Goal: Task Accomplishment & Management: Use online tool/utility

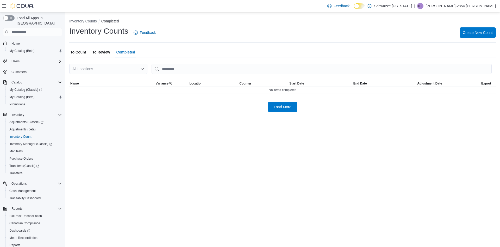
click at [73, 51] on span "To Count" at bounding box center [78, 52] width 16 height 10
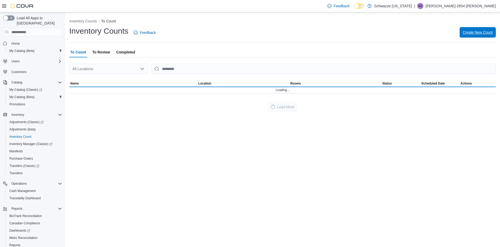
click at [478, 37] on span "Create New Count" at bounding box center [478, 32] width 30 height 10
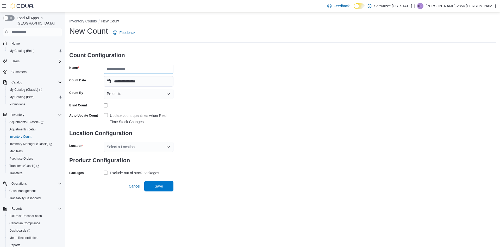
click at [136, 70] on input "Name" at bounding box center [139, 69] width 70 height 10
type input "**********"
click at [144, 93] on div "Products" at bounding box center [139, 94] width 70 height 10
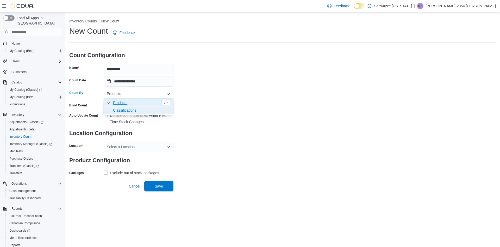
click at [148, 110] on span "Classifications" at bounding box center [141, 110] width 57 height 5
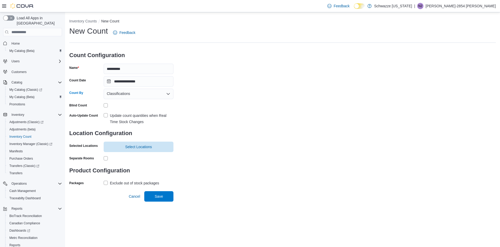
click at [111, 115] on div "Update count quantities when Real Time Stock Changes" at bounding box center [142, 118] width 64 height 12
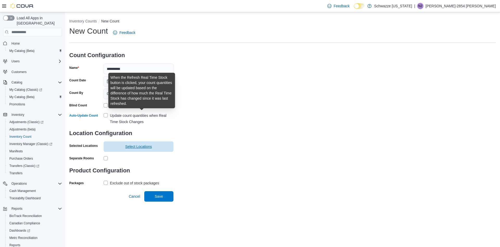
click at [154, 148] on span "Select Locations" at bounding box center [139, 146] width 64 height 10
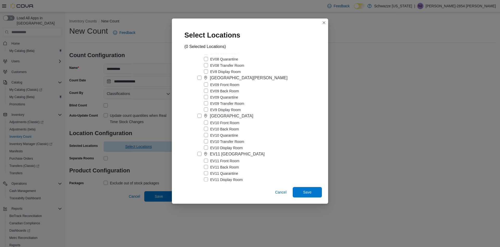
scroll to position [302, 0]
click at [245, 115] on div "[GEOGRAPHIC_DATA]" at bounding box center [231, 115] width 43 height 6
click at [314, 193] on span "Save" at bounding box center [307, 191] width 23 height 10
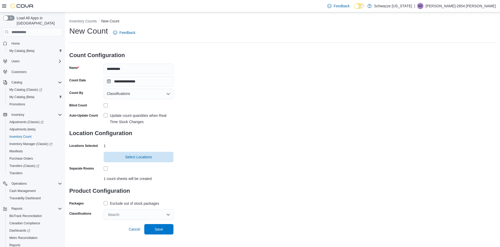
click at [128, 203] on div "Exclude out of stock packages" at bounding box center [134, 203] width 49 height 6
click at [144, 218] on div "Search" at bounding box center [139, 214] width 70 height 10
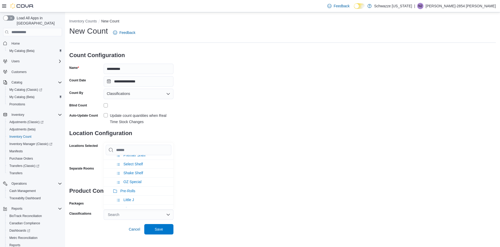
scroll to position [43, 0]
click at [138, 171] on span "Shake Shelf" at bounding box center [133, 171] width 20 height 4
click at [165, 228] on span "Save" at bounding box center [158, 228] width 23 height 10
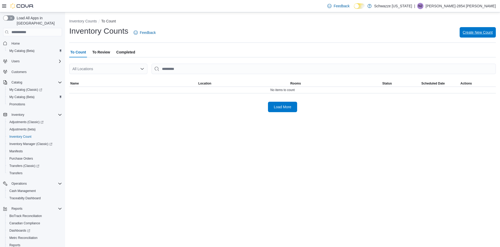
click at [484, 32] on span "Create New Count" at bounding box center [478, 32] width 30 height 5
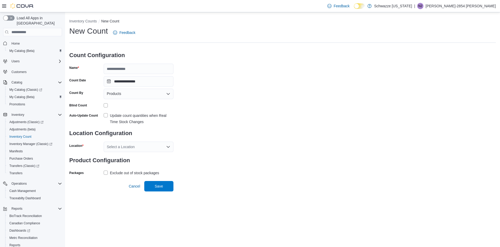
click at [276, 116] on div "**********" at bounding box center [282, 101] width 427 height 151
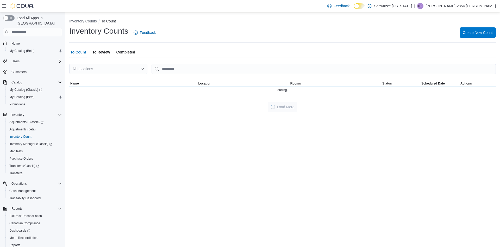
click at [162, 105] on div "Load More" at bounding box center [282, 107] width 427 height 10
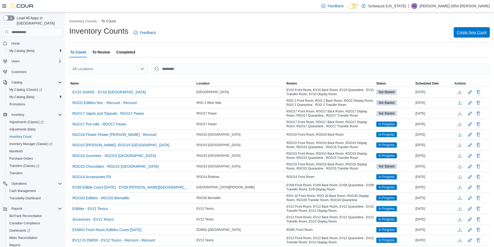
click at [479, 32] on span "Create New Count" at bounding box center [472, 32] width 30 height 5
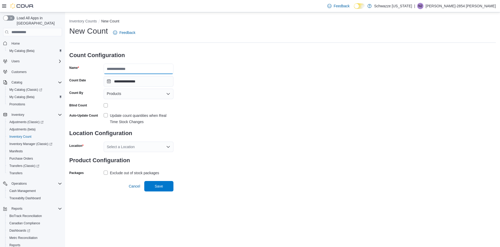
click at [152, 67] on input "Name" at bounding box center [139, 69] width 70 height 10
type input "**********"
click at [140, 95] on div "Products" at bounding box center [139, 94] width 70 height 10
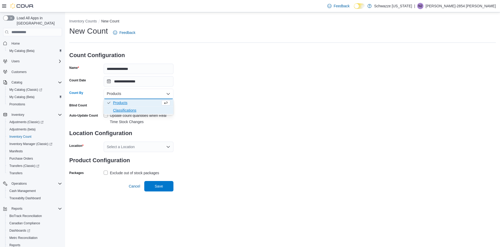
click at [151, 112] on span "Classifications" at bounding box center [141, 110] width 57 height 5
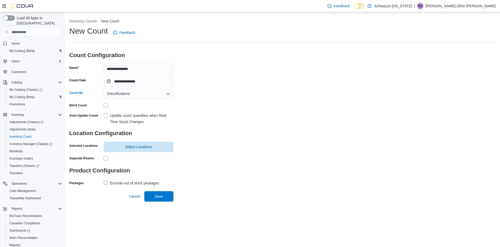
click at [140, 115] on div "Update count quantities when Real Time Stock Changes" at bounding box center [142, 118] width 64 height 12
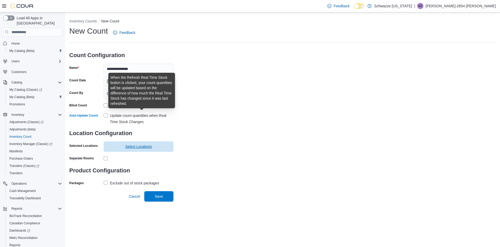
click at [149, 146] on span "Select Locations" at bounding box center [138, 146] width 27 height 5
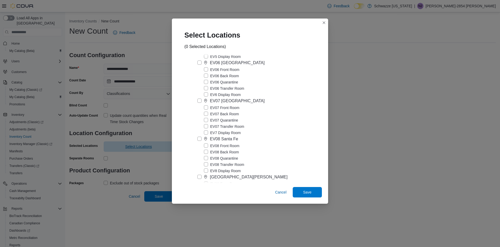
scroll to position [263, 0]
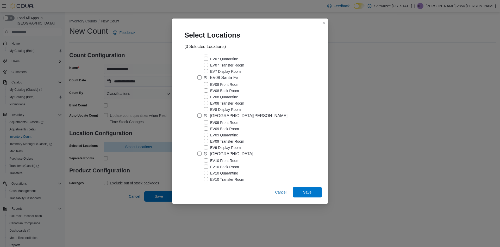
click at [240, 152] on div "[GEOGRAPHIC_DATA]" at bounding box center [231, 154] width 43 height 6
click at [315, 195] on span "Save" at bounding box center [307, 191] width 23 height 10
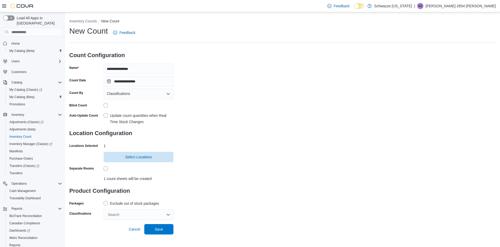
click at [116, 203] on div "Exclude out of stock packages" at bounding box center [134, 203] width 49 height 6
click at [117, 212] on div "Search" at bounding box center [139, 214] width 70 height 10
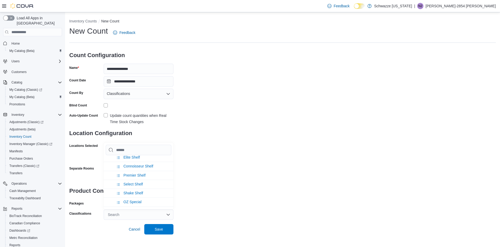
scroll to position [32, 0]
click at [141, 191] on span "OZ Special" at bounding box center [132, 191] width 18 height 4
click at [159, 232] on span "Save" at bounding box center [158, 228] width 23 height 10
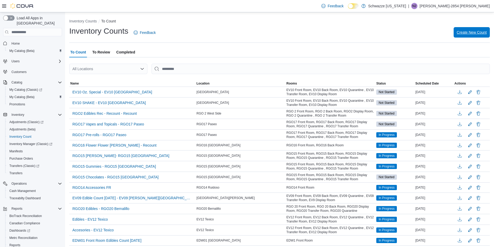
click at [473, 33] on span "Create New Count" at bounding box center [472, 32] width 30 height 5
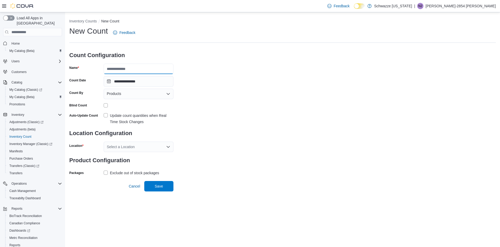
click at [139, 69] on input "Name" at bounding box center [139, 69] width 70 height 10
type input "**********"
click at [146, 97] on div "Products" at bounding box center [139, 94] width 70 height 10
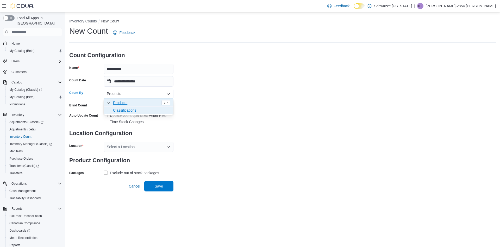
click at [152, 111] on span "Classifications" at bounding box center [141, 110] width 57 height 5
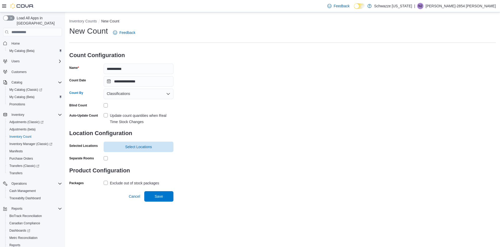
click at [130, 116] on div "Update count quantities when Real Time Stock Changes" at bounding box center [142, 118] width 64 height 12
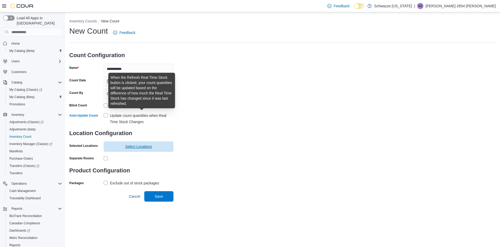
click at [153, 146] on span "Select Locations" at bounding box center [139, 146] width 64 height 10
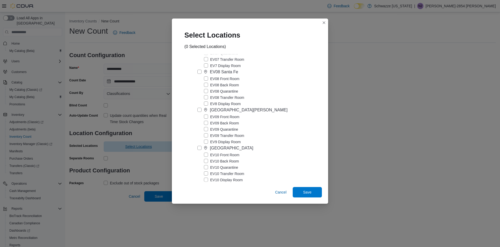
scroll to position [278, 0]
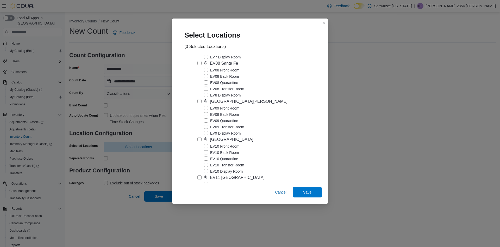
click at [242, 140] on div "[GEOGRAPHIC_DATA]" at bounding box center [231, 139] width 43 height 6
click at [313, 193] on span "Save" at bounding box center [307, 191] width 23 height 10
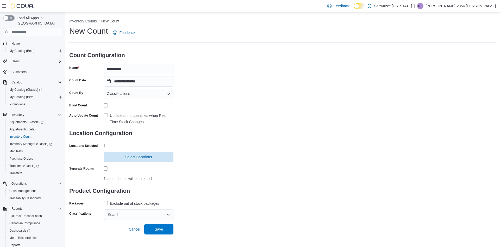
click at [128, 203] on div "Exclude out of stock packages" at bounding box center [134, 203] width 49 height 6
click at [133, 203] on div "Exclude out of stock packages" at bounding box center [134, 203] width 49 height 6
click at [135, 205] on div "Exclude out of stock packages" at bounding box center [134, 203] width 49 height 6
click at [134, 214] on div "Search" at bounding box center [139, 214] width 70 height 10
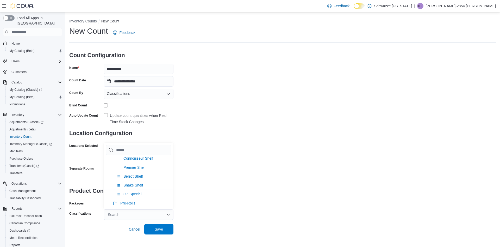
scroll to position [30, 0]
click at [146, 176] on li "Select Shelf" at bounding box center [139, 174] width 70 height 9
click at [165, 233] on span "Save" at bounding box center [158, 228] width 23 height 10
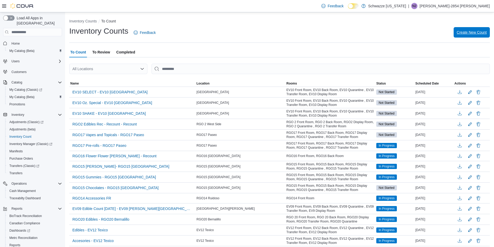
click at [482, 31] on span "Create New Count" at bounding box center [472, 32] width 30 height 5
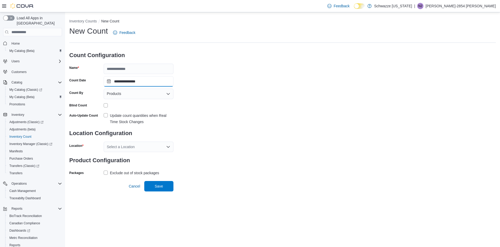
click at [138, 80] on input "**********" at bounding box center [139, 81] width 70 height 10
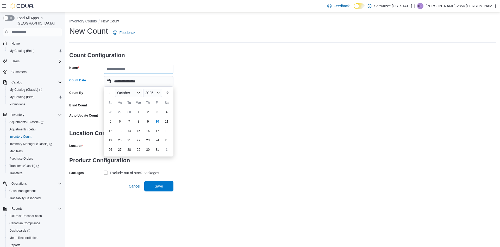
click at [148, 70] on input "Name" at bounding box center [139, 69] width 70 height 10
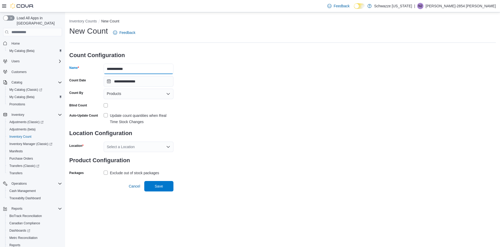
type input "**********"
click at [117, 97] on div "Products" at bounding box center [139, 94] width 70 height 10
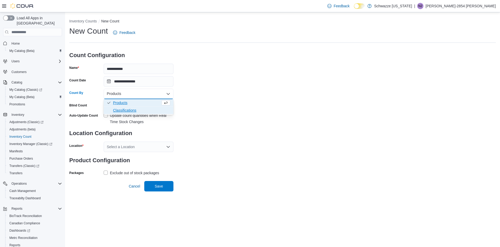
click at [141, 110] on span "Classifications" at bounding box center [141, 110] width 57 height 5
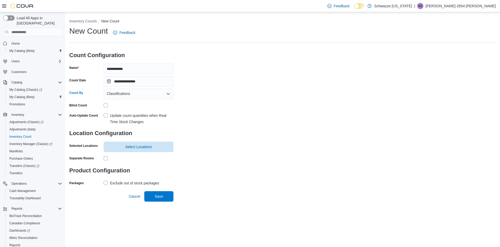
click at [128, 118] on div "Update count quantities when Real Time Stock Changes" at bounding box center [142, 118] width 64 height 12
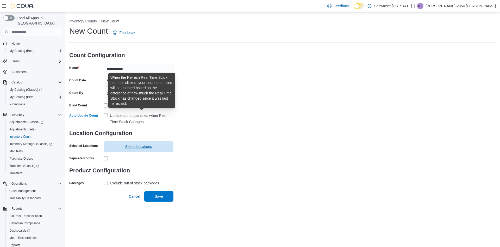
click at [140, 147] on span "Select Locations" at bounding box center [138, 146] width 27 height 5
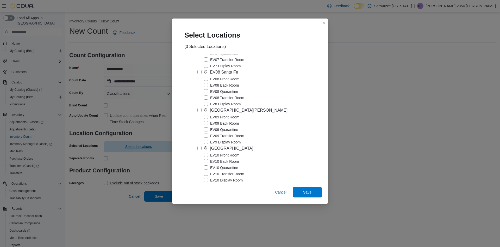
scroll to position [272, 0]
click at [235, 146] on div "[GEOGRAPHIC_DATA]" at bounding box center [231, 145] width 43 height 6
click at [315, 192] on span "Save" at bounding box center [307, 191] width 23 height 10
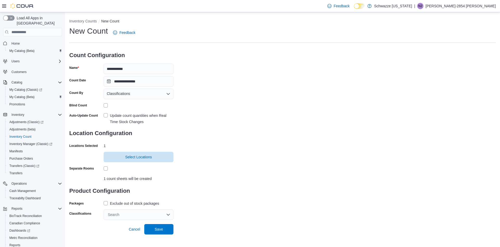
click at [138, 204] on div "Exclude out of stock packages" at bounding box center [134, 203] width 49 height 6
click at [135, 217] on div "Search" at bounding box center [139, 214] width 70 height 10
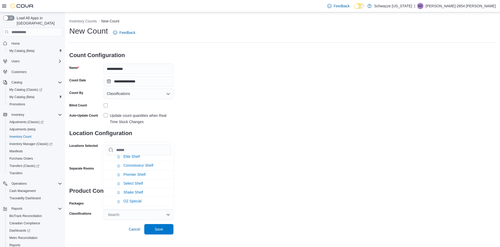
scroll to position [19, 0]
click at [145, 178] on span "Premier Shelf" at bounding box center [134, 178] width 22 height 4
click at [165, 230] on span "Save" at bounding box center [158, 228] width 23 height 10
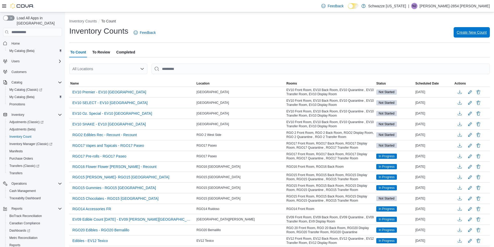
click at [478, 34] on span "Create New Count" at bounding box center [472, 32] width 30 height 5
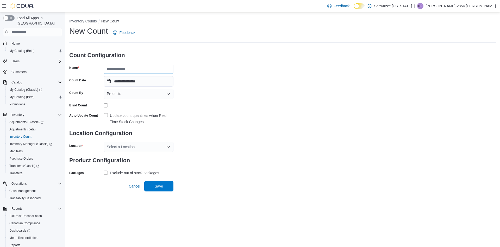
click at [148, 68] on input "Name" at bounding box center [139, 69] width 70 height 10
type input "**********"
click at [331, 107] on div "**********" at bounding box center [282, 101] width 427 height 151
click at [135, 95] on div "Products" at bounding box center [139, 94] width 70 height 10
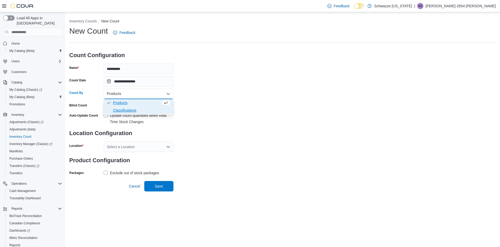
click at [146, 109] on span "Classifications" at bounding box center [141, 110] width 57 height 5
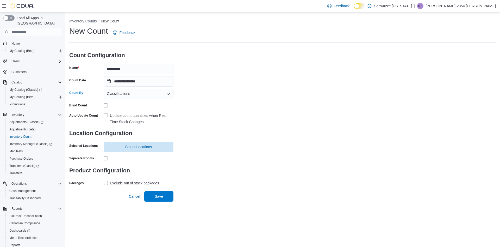
click at [130, 118] on div "Update count quantities when Real Time Stock Changes" at bounding box center [142, 118] width 64 height 12
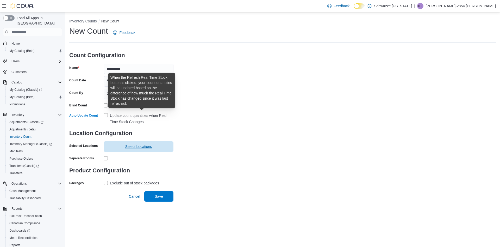
click at [156, 148] on span "Select Locations" at bounding box center [139, 146] width 64 height 10
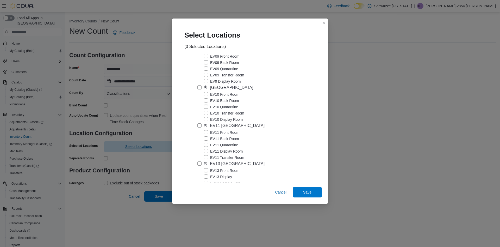
scroll to position [328, 0]
click at [235, 90] on div "[GEOGRAPHIC_DATA]" at bounding box center [231, 89] width 43 height 6
click at [314, 196] on span "Save" at bounding box center [307, 191] width 23 height 10
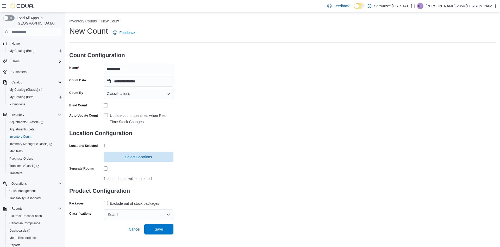
click at [141, 202] on div "Exclude out of stock packages" at bounding box center [134, 203] width 49 height 6
click at [161, 217] on div "Search" at bounding box center [139, 214] width 70 height 10
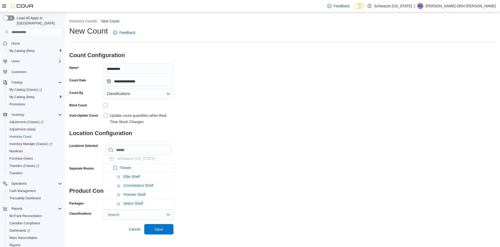
scroll to position [2, 0]
click at [140, 179] on li "Elite Shelf" at bounding box center [139, 176] width 70 height 9
click at [167, 229] on span "Save" at bounding box center [158, 228] width 23 height 10
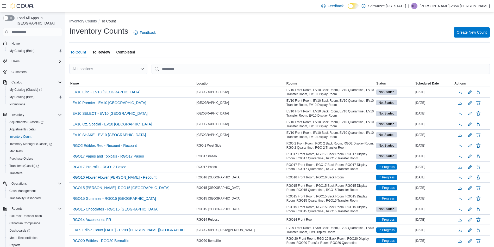
click at [481, 32] on span "Create New Count" at bounding box center [472, 32] width 30 height 5
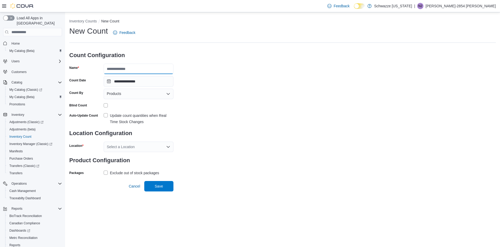
click at [155, 67] on input "Name" at bounding box center [139, 69] width 70 height 10
type input "**********"
click at [136, 93] on div "Products" at bounding box center [139, 94] width 70 height 10
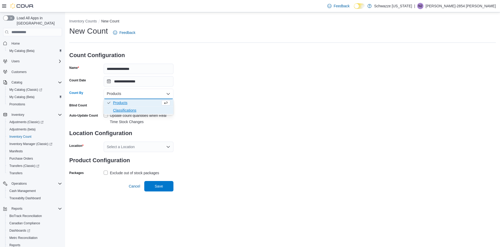
click at [148, 111] on span "Classifications" at bounding box center [141, 110] width 57 height 5
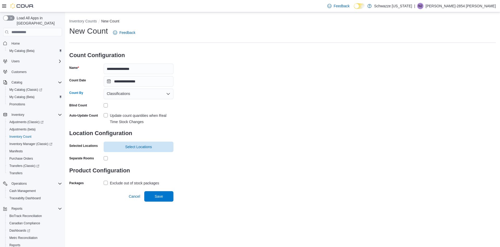
click at [140, 116] on div "Update count quantities when Real Time Stock Changes" at bounding box center [142, 118] width 64 height 12
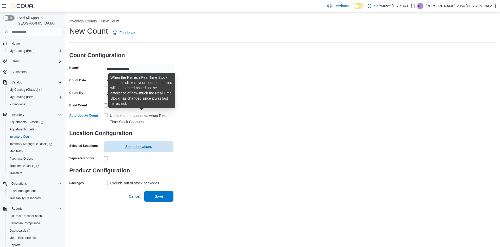
click at [150, 147] on span "Select Locations" at bounding box center [138, 146] width 27 height 5
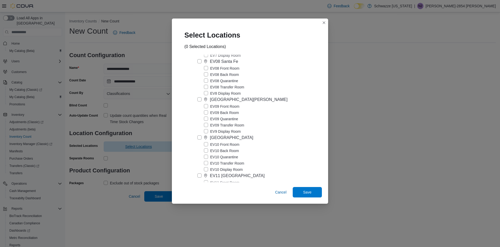
scroll to position [287, 0]
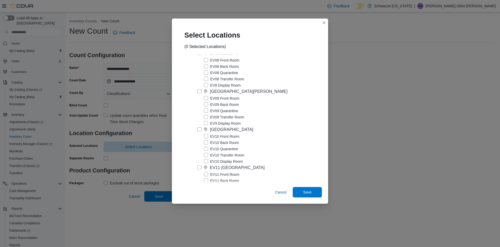
click at [243, 129] on div "[GEOGRAPHIC_DATA]" at bounding box center [231, 129] width 43 height 6
click at [312, 196] on span "Save" at bounding box center [307, 191] width 23 height 10
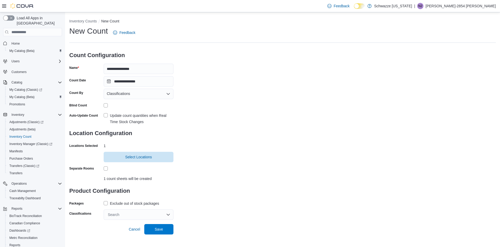
click at [141, 202] on div "Exclude out of stock packages" at bounding box center [134, 203] width 49 height 6
click at [164, 217] on div "Search" at bounding box center [139, 214] width 70 height 10
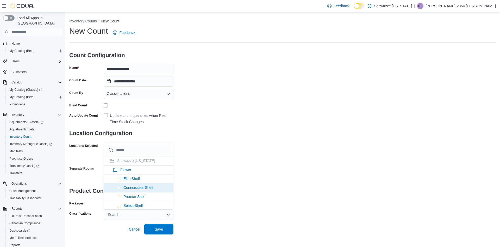
click at [155, 187] on li "Connoisseur Shelf" at bounding box center [139, 187] width 70 height 9
click at [164, 231] on span "Save" at bounding box center [158, 228] width 23 height 10
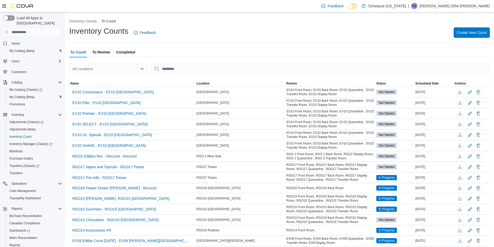
click at [131, 71] on div "All Locations" at bounding box center [108, 69] width 78 height 10
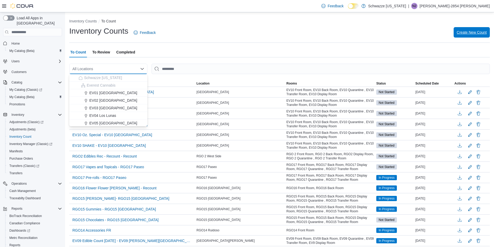
click at [476, 36] on span "Create New Count" at bounding box center [472, 32] width 30 height 10
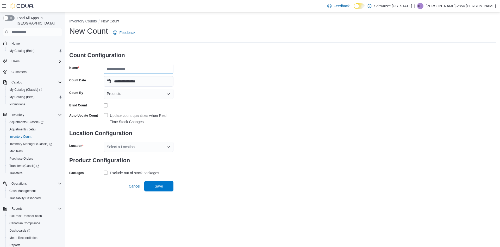
click at [148, 71] on input "Name" at bounding box center [139, 69] width 70 height 10
type input "**********"
click at [237, 144] on div "**********" at bounding box center [282, 101] width 427 height 151
click at [154, 94] on div "Products" at bounding box center [139, 94] width 70 height 10
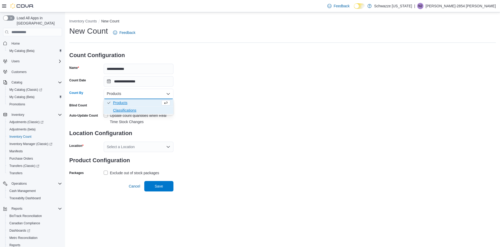
click at [150, 110] on span "Classifications" at bounding box center [141, 110] width 57 height 5
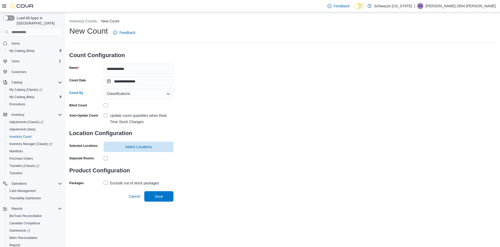
click at [139, 117] on div "Update count quantities when Real Time Stock Changes" at bounding box center [142, 118] width 64 height 12
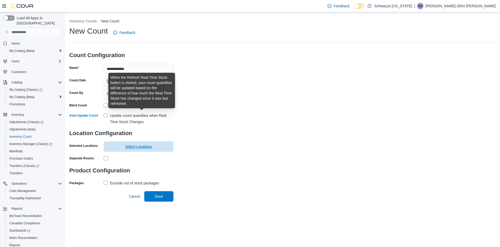
click at [149, 147] on span "Select Locations" at bounding box center [138, 146] width 27 height 5
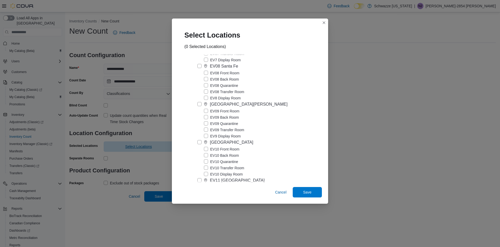
scroll to position [293, 0]
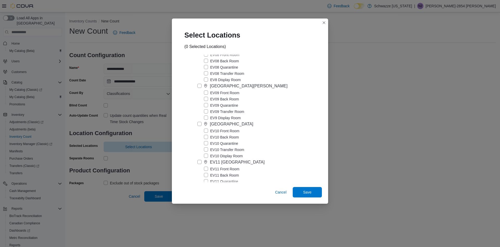
click at [243, 124] on div "[GEOGRAPHIC_DATA]" at bounding box center [231, 124] width 43 height 6
click at [312, 194] on span "Save" at bounding box center [307, 191] width 23 height 10
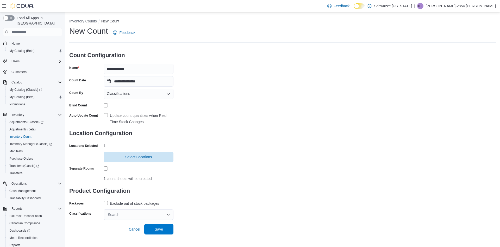
click at [143, 204] on div "Exclude out of stock packages" at bounding box center [134, 203] width 49 height 6
click at [156, 217] on div "Search" at bounding box center [139, 214] width 70 height 10
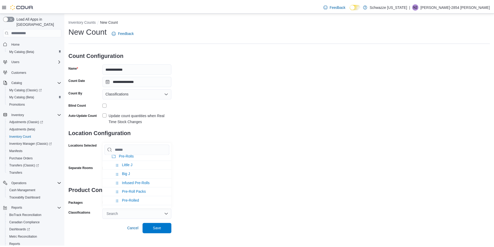
scroll to position [76, 0]
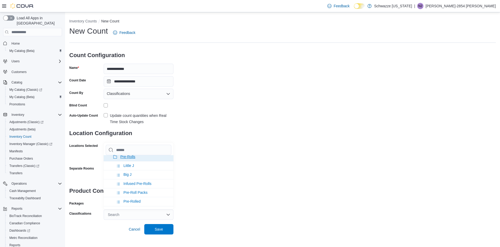
click at [144, 158] on li "Pre-Rolls" at bounding box center [139, 156] width 70 height 9
click at [293, 188] on div "**********" at bounding box center [282, 123] width 427 height 194
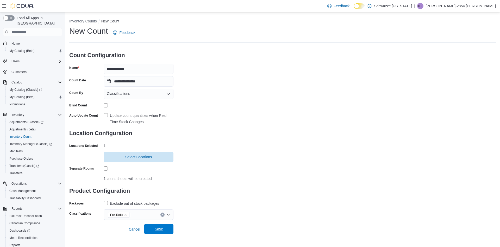
click at [164, 229] on span "Save" at bounding box center [158, 228] width 23 height 10
